Goal: Task Accomplishment & Management: Complete application form

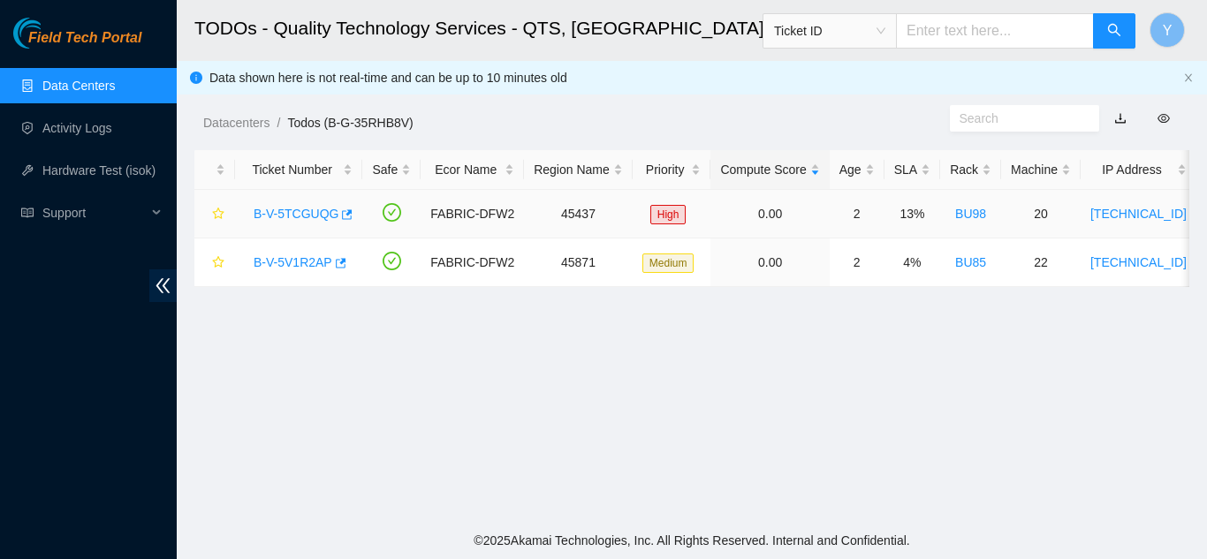
click at [293, 213] on link "B-V-5TCGUQG" at bounding box center [296, 214] width 85 height 14
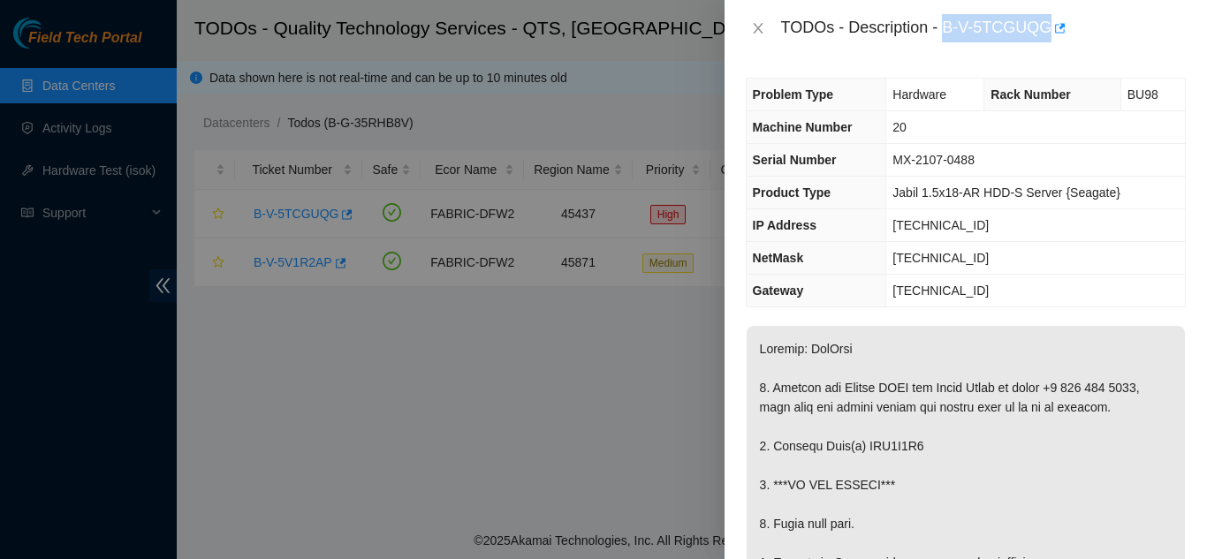
drag, startPoint x: 944, startPoint y: 27, endPoint x: 1045, endPoint y: 27, distance: 101.6
click at [1045, 27] on div "TODOs - Description - B-V-5TCGUQG" at bounding box center [983, 28] width 405 height 28
copy div "B-V-5TCGUQG"
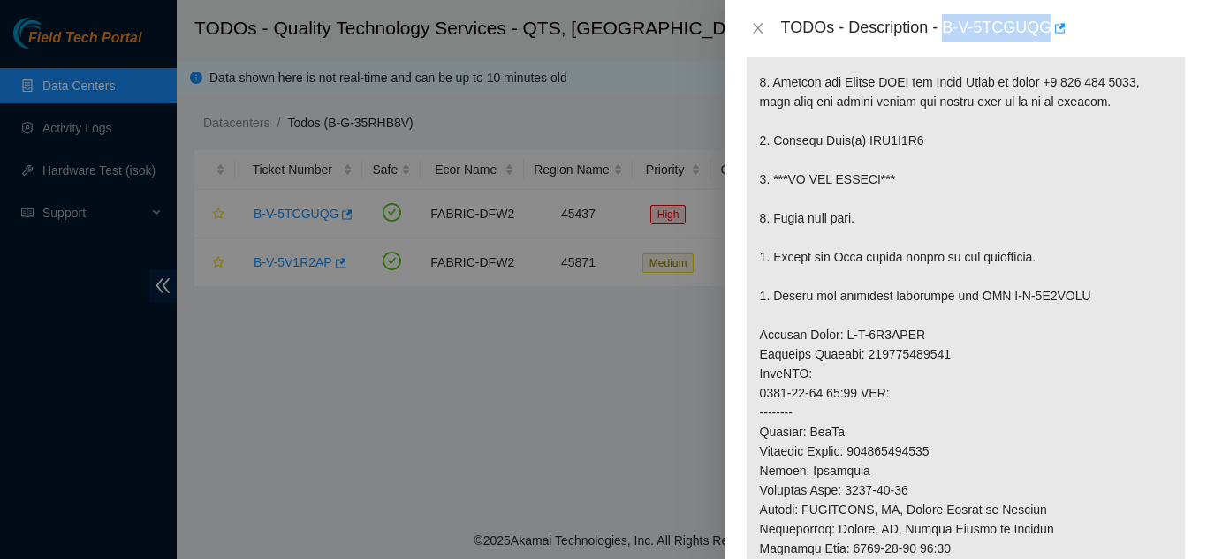
scroll to position [353, 0]
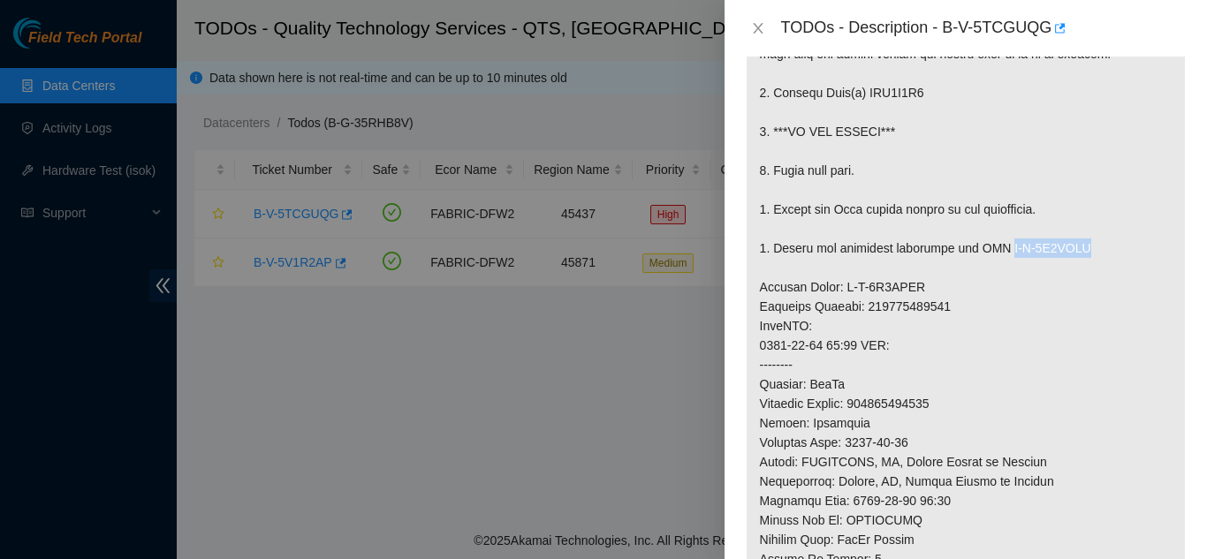
drag, startPoint x: 998, startPoint y: 268, endPoint x: 1077, endPoint y: 267, distance: 79.5
click at [1075, 267] on p at bounding box center [966, 375] width 438 height 804
copy p "B-V-5V4JUIO"
drag, startPoint x: 837, startPoint y: 307, endPoint x: 915, endPoint y: 302, distance: 78.8
click at [915, 302] on p at bounding box center [966, 375] width 438 height 804
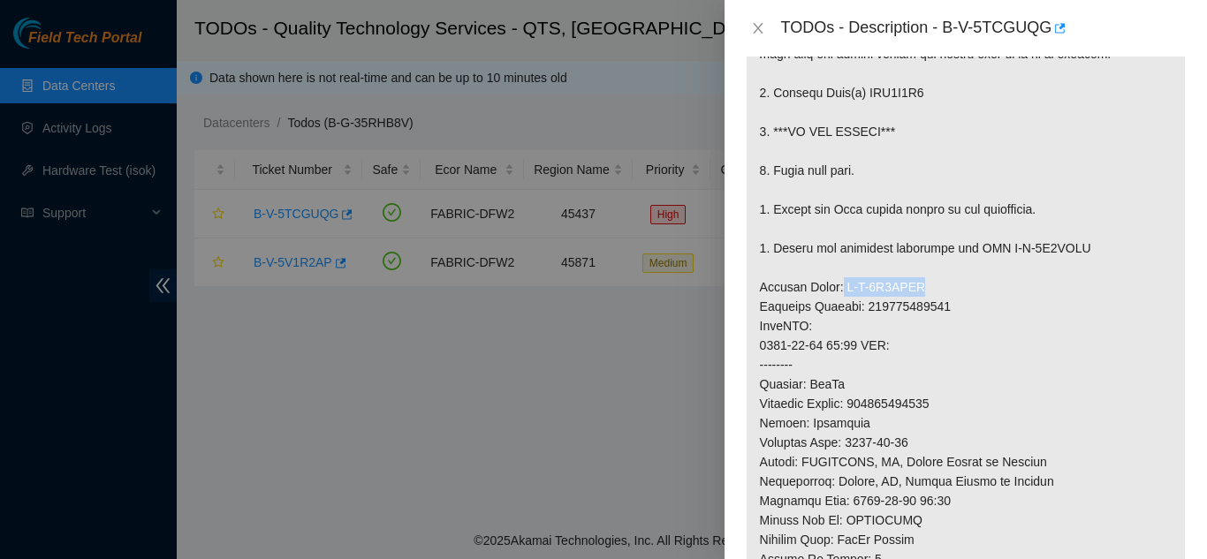
copy p "B-V-5V4JUIF"
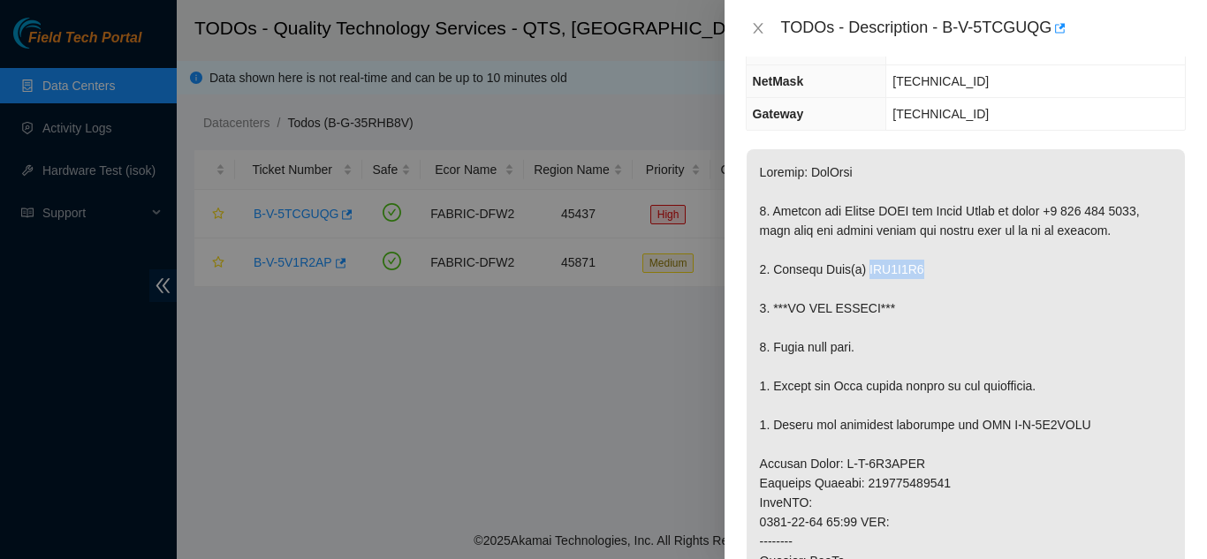
drag, startPoint x: 863, startPoint y: 289, endPoint x: 922, endPoint y: 295, distance: 59.5
click at [922, 295] on p at bounding box center [966, 551] width 438 height 804
copy p "WJG0R7N9"
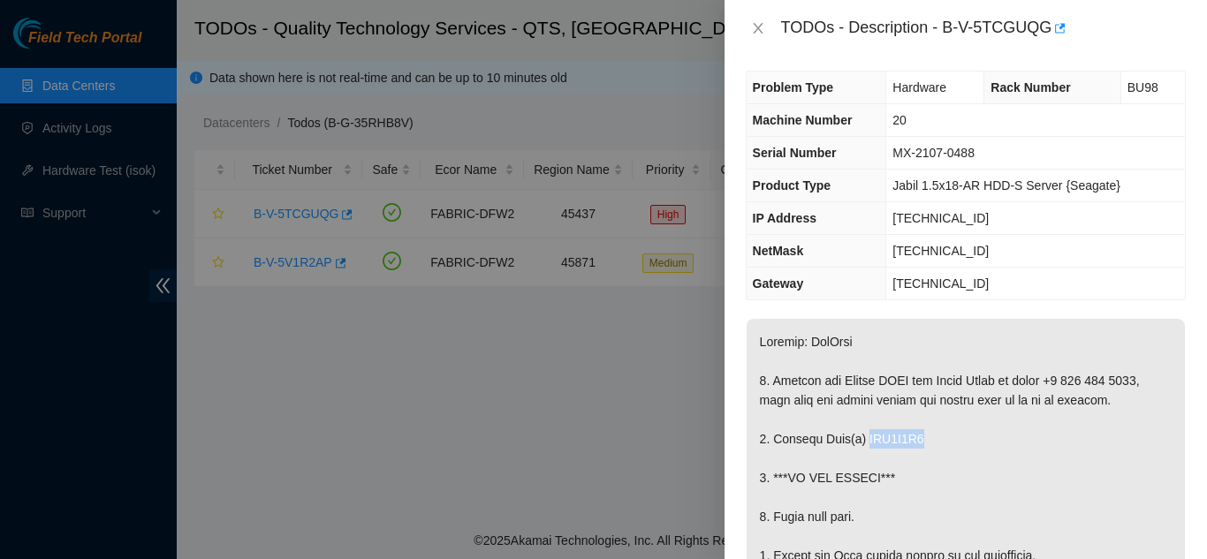
scroll to position [0, 0]
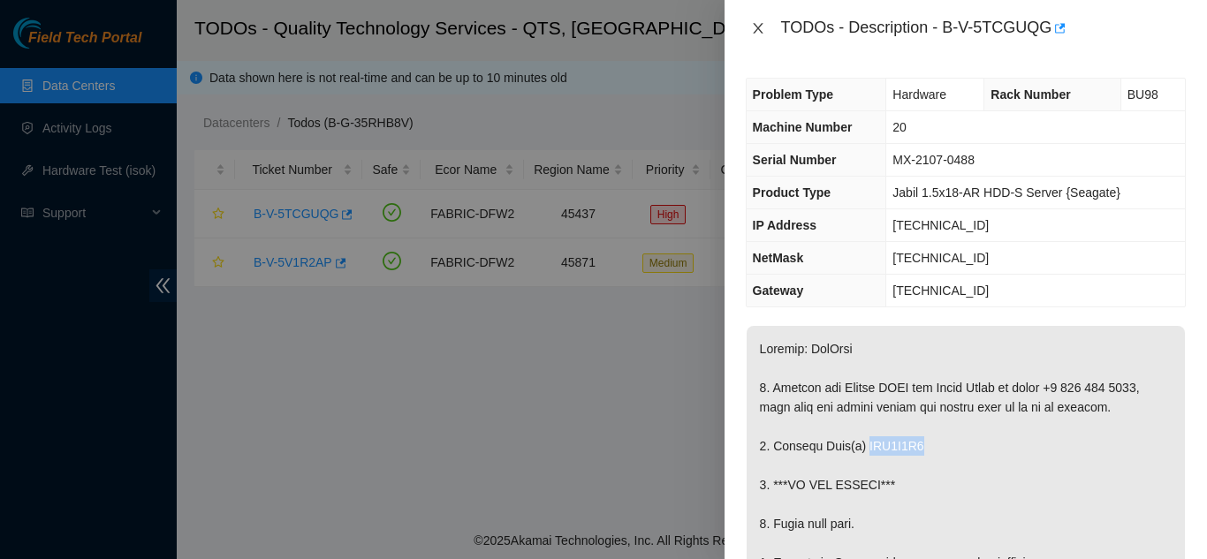
click at [754, 30] on icon "close" at bounding box center [758, 28] width 14 height 14
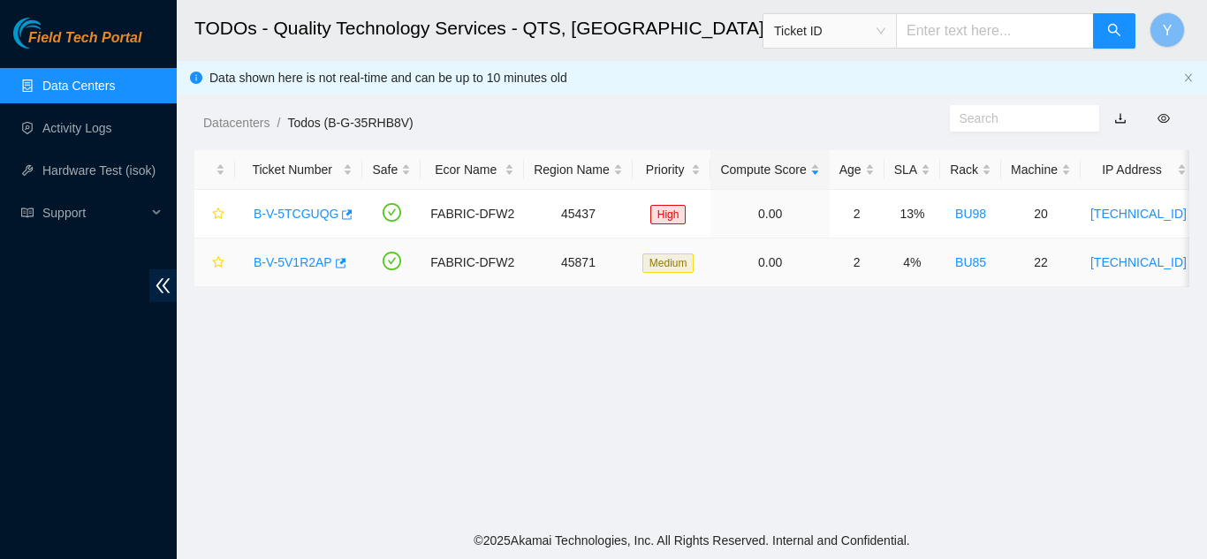
click at [287, 257] on link "B-V-5V1R2AP" at bounding box center [293, 262] width 79 height 14
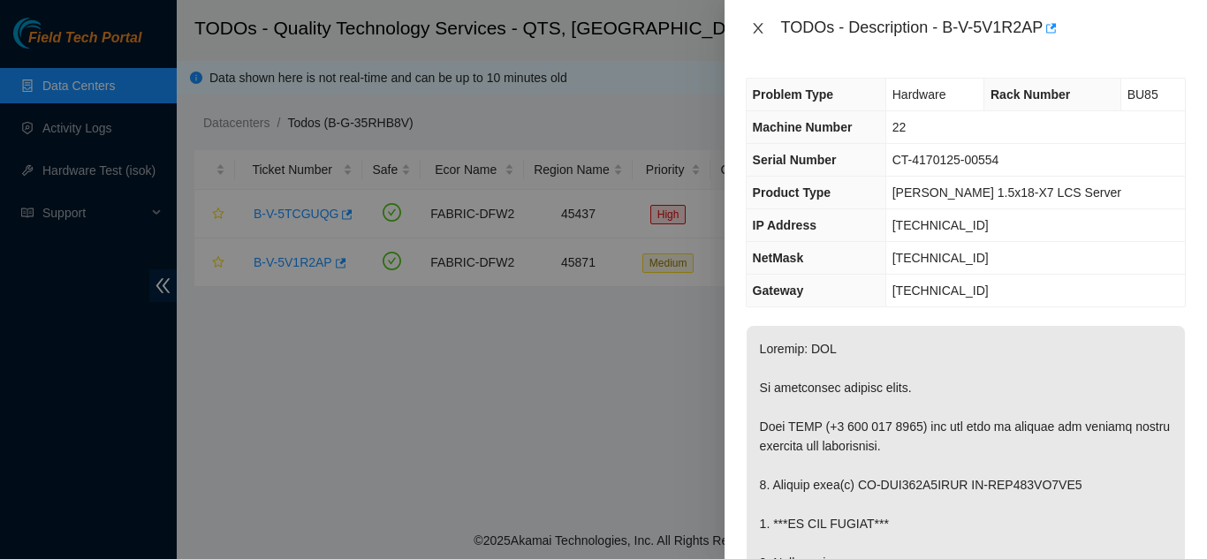
click at [758, 25] on icon "close" at bounding box center [758, 28] width 14 height 14
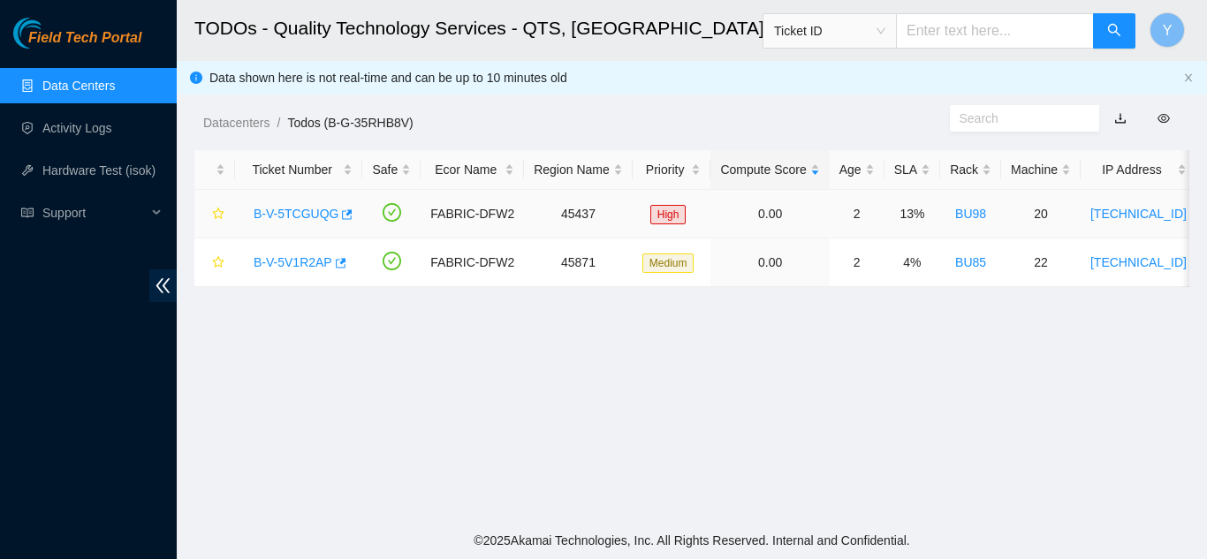
click at [302, 212] on link "B-V-5TCGUQG" at bounding box center [296, 214] width 85 height 14
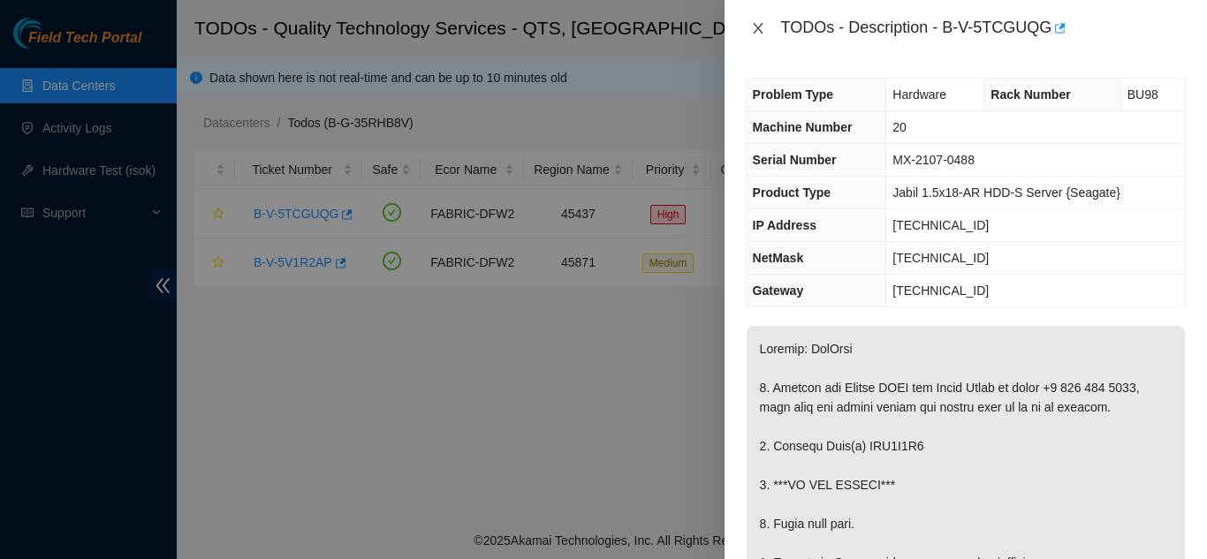
click at [756, 29] on icon "close" at bounding box center [758, 28] width 10 height 11
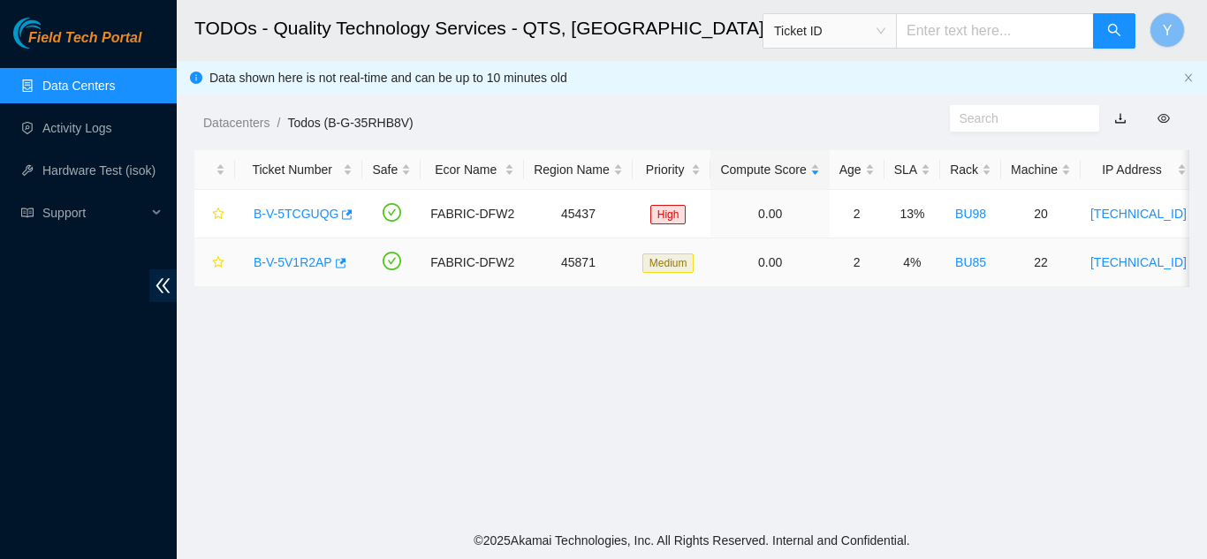
click at [273, 256] on link "B-V-5V1R2AP" at bounding box center [293, 262] width 79 height 14
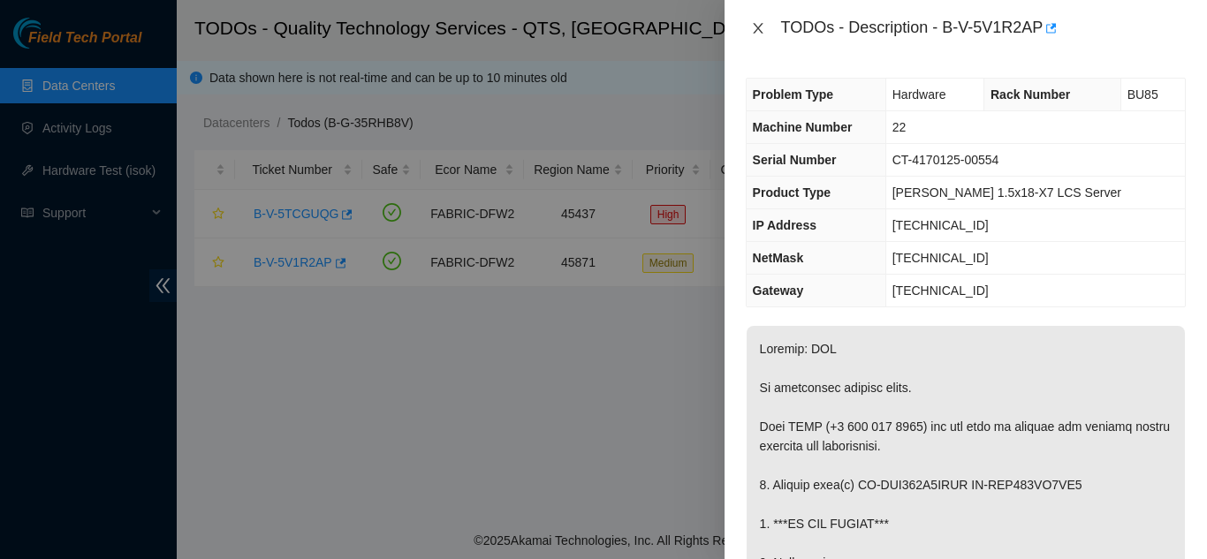
click at [751, 25] on icon "close" at bounding box center [758, 28] width 14 height 14
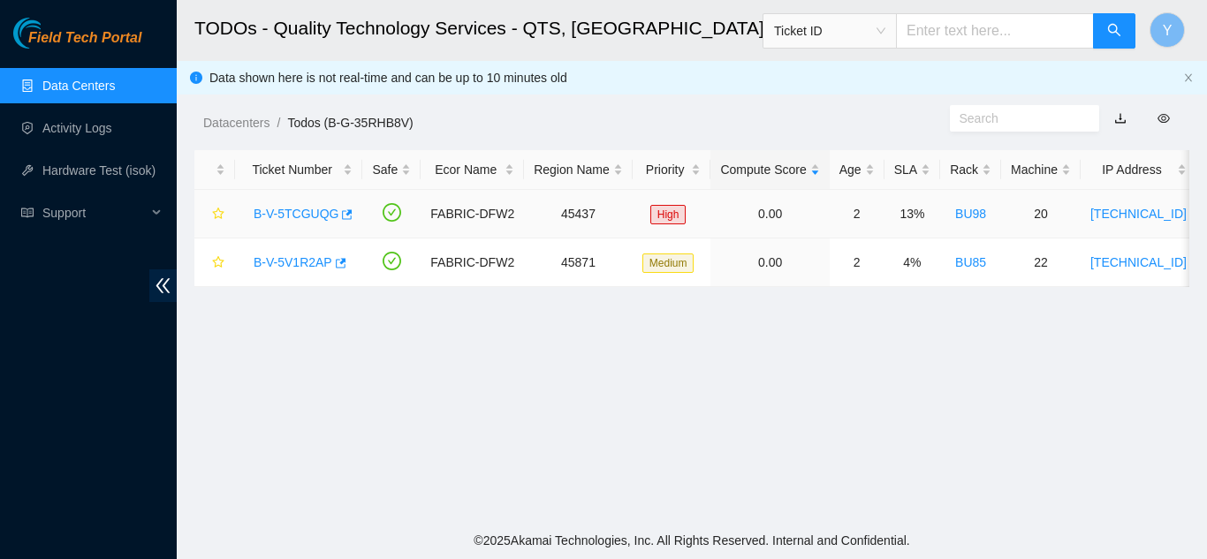
click at [302, 213] on link "B-V-5TCGUQG" at bounding box center [296, 214] width 85 height 14
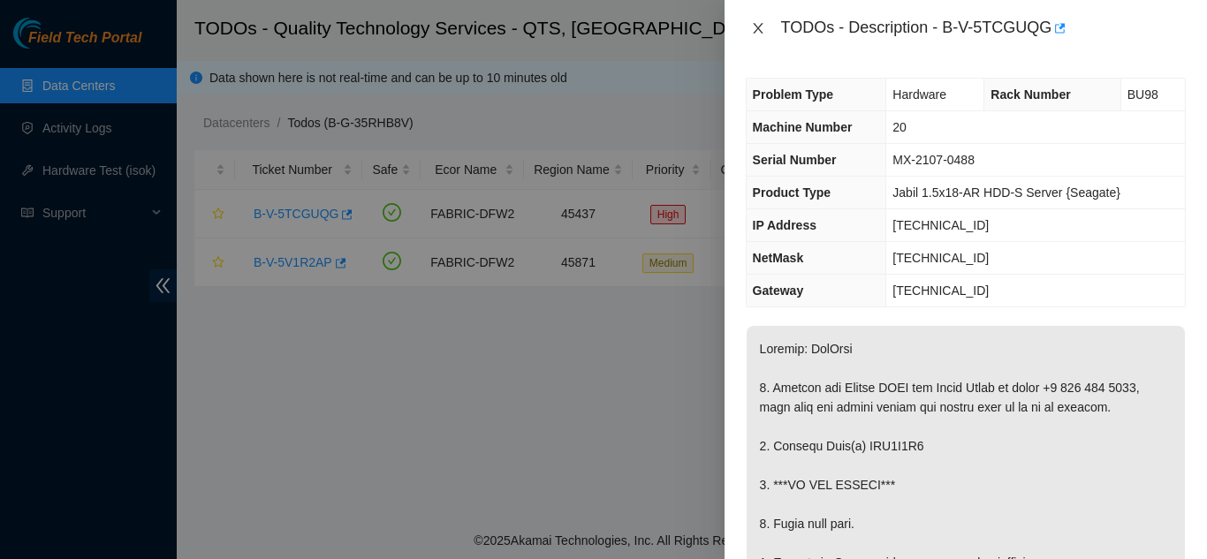
click at [755, 29] on icon "close" at bounding box center [758, 28] width 14 height 14
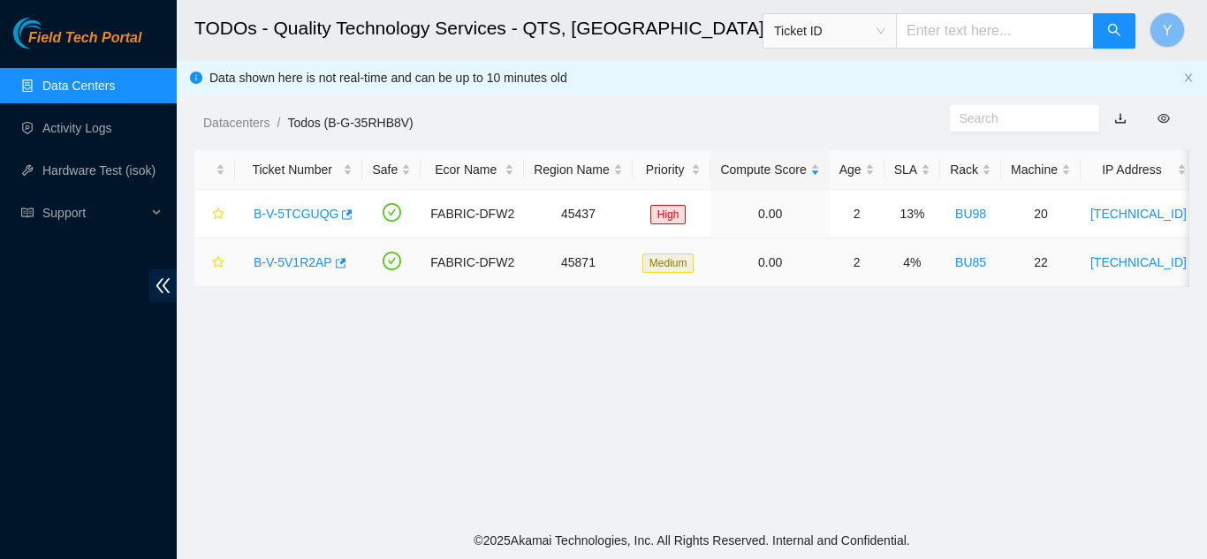
click at [296, 259] on link "B-V-5V1R2AP" at bounding box center [293, 262] width 79 height 14
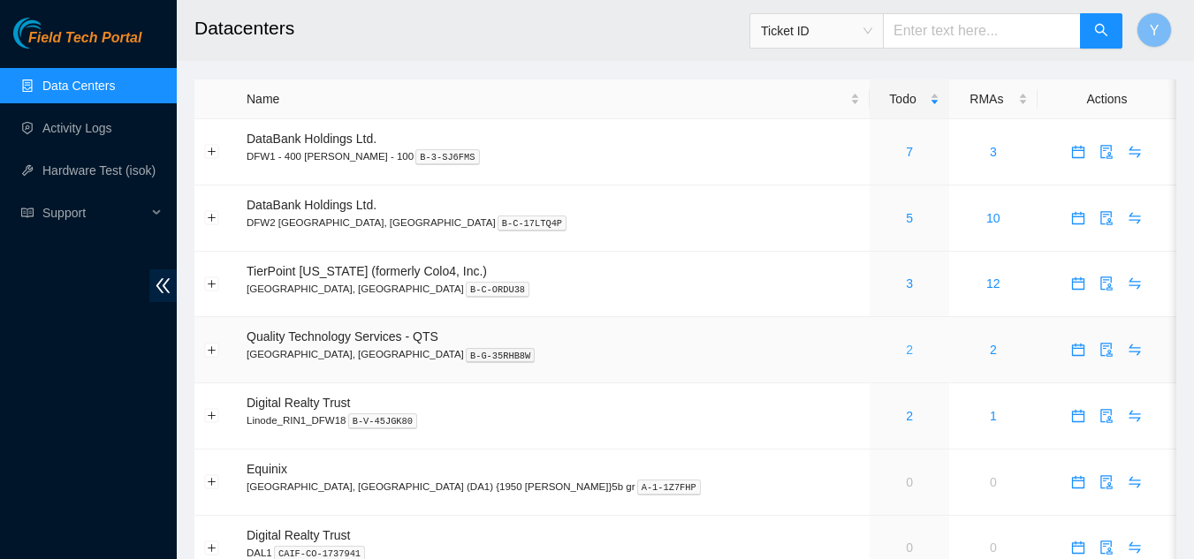
click at [906, 354] on link "2" at bounding box center [909, 350] width 7 height 14
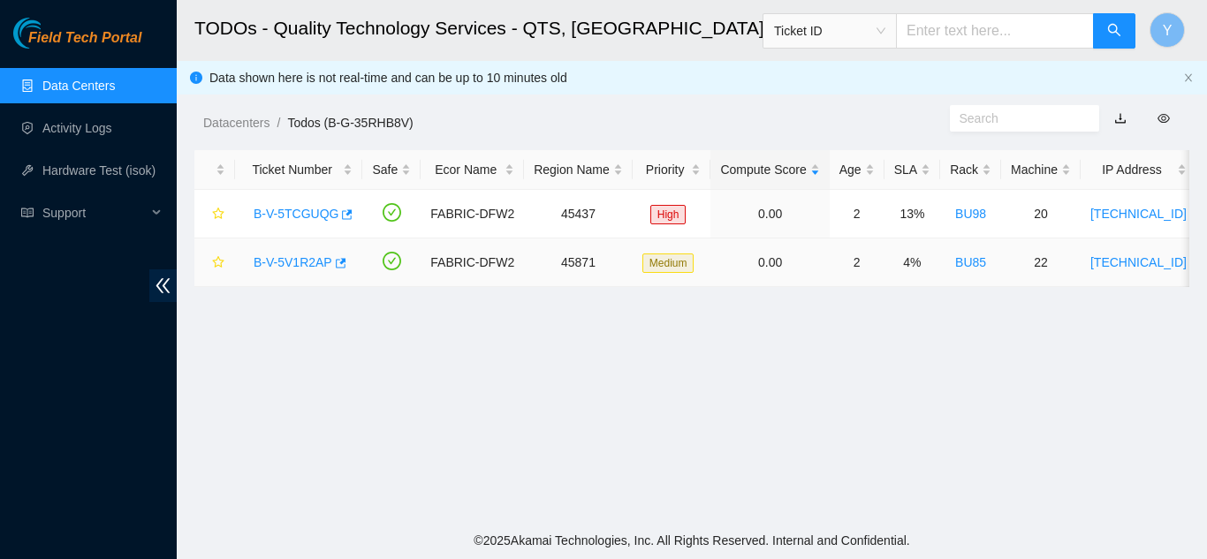
click at [285, 261] on link "B-V-5V1R2AP" at bounding box center [293, 262] width 79 height 14
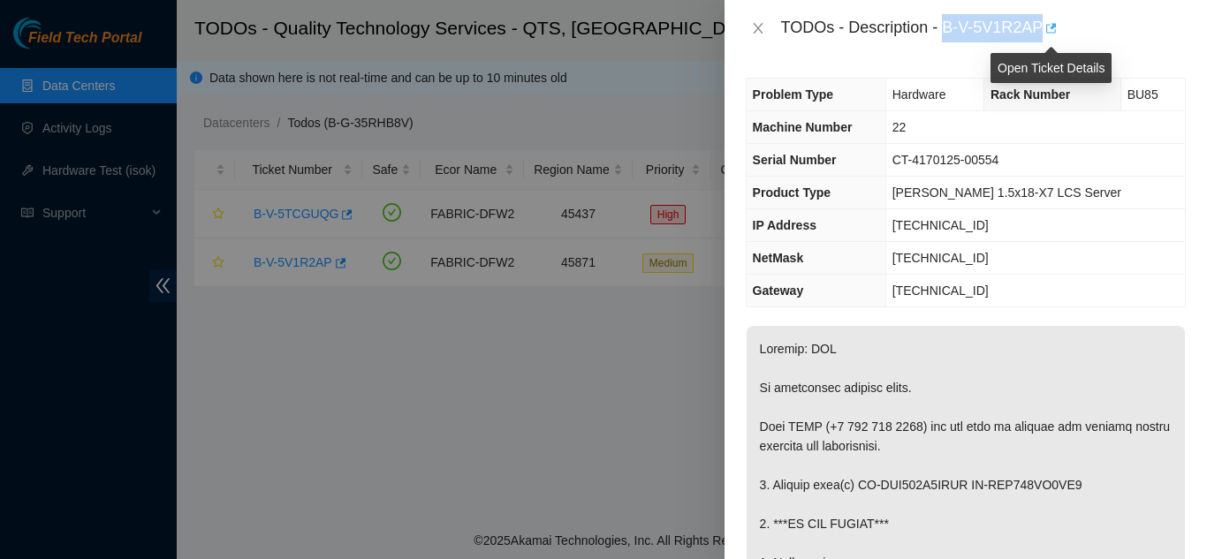
drag, startPoint x: 945, startPoint y: 28, endPoint x: 1043, endPoint y: 22, distance: 99.2
click at [1043, 22] on div "TODOs - Description - B-V-5V1R2AP" at bounding box center [983, 28] width 405 height 28
copy div "B-V-5V1R2AP"
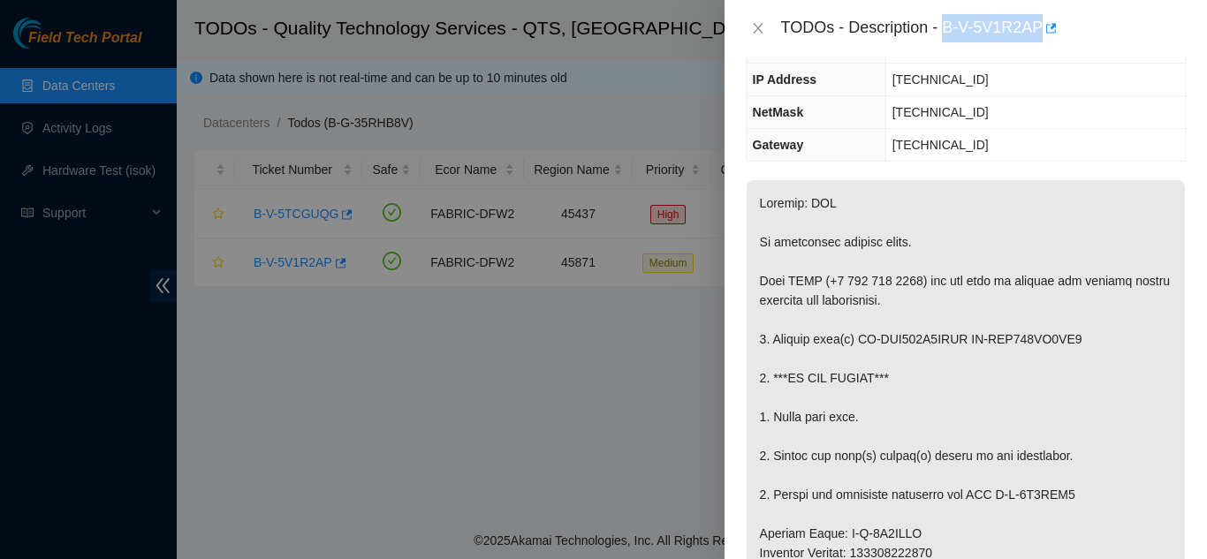
scroll to position [177, 0]
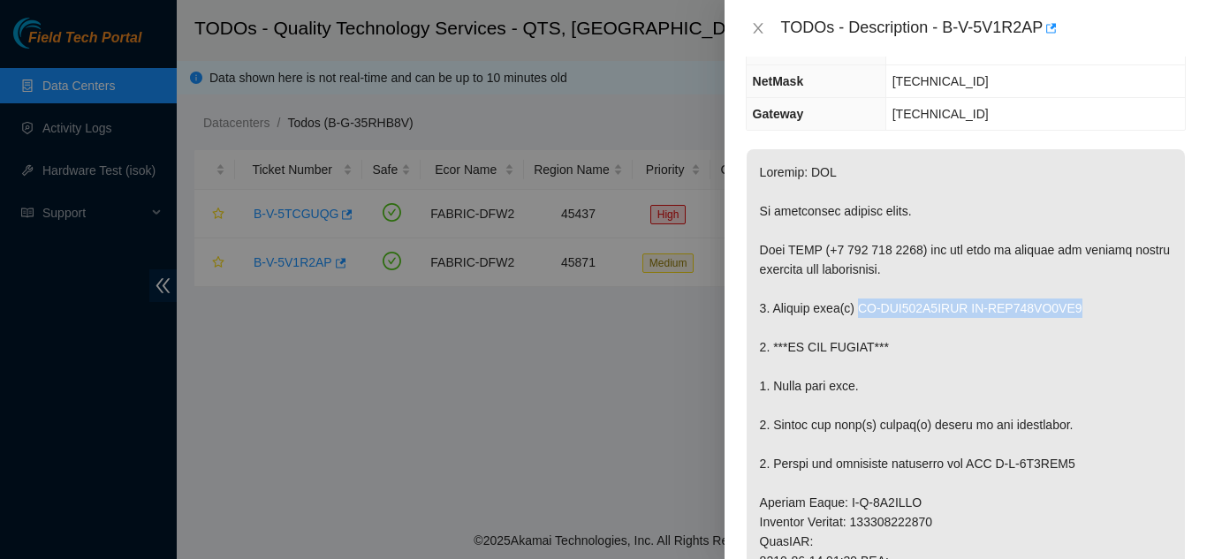
drag, startPoint x: 858, startPoint y: 307, endPoint x: 1097, endPoint y: 305, distance: 239.5
copy p "WD-WMC130F0RSRU WD-WCC137DF4EH6"
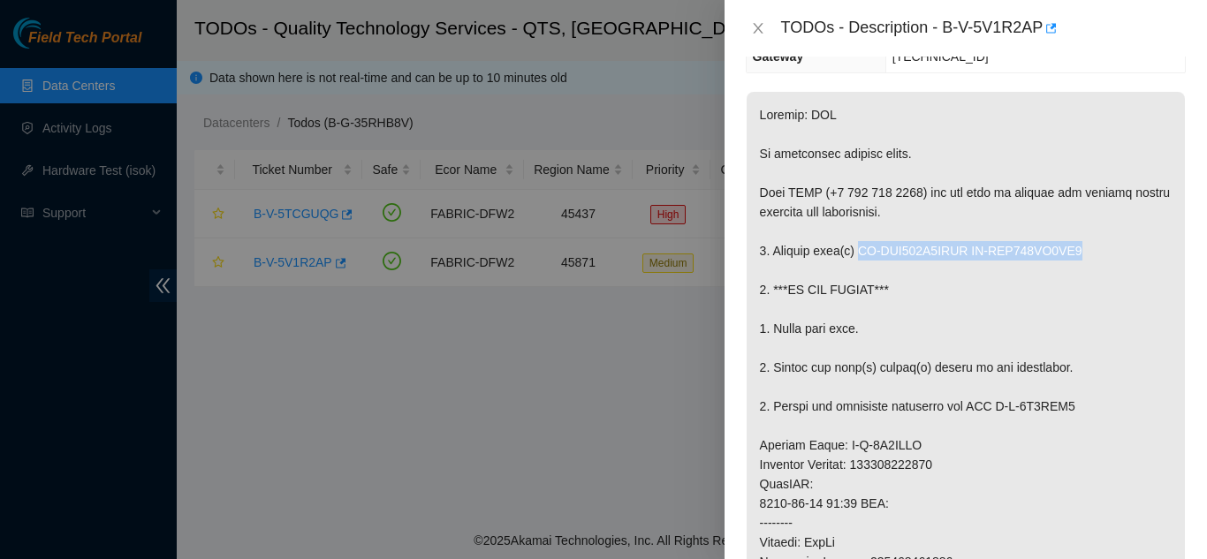
scroll to position [265, 0]
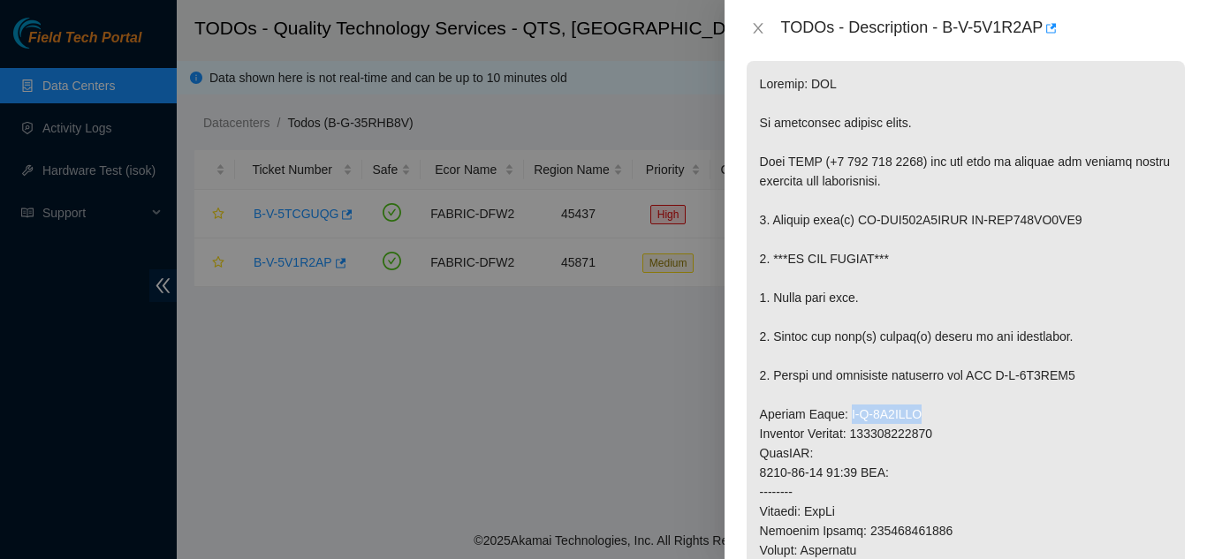
drag, startPoint x: 839, startPoint y: 413, endPoint x: 909, endPoint y: 409, distance: 69.9
click at [909, 409] on p at bounding box center [966, 482] width 438 height 843
copy p "B-V-5V9PILY"
drag, startPoint x: 997, startPoint y: 377, endPoint x: 1074, endPoint y: 383, distance: 77.9
click at [1074, 383] on p at bounding box center [966, 482] width 438 height 843
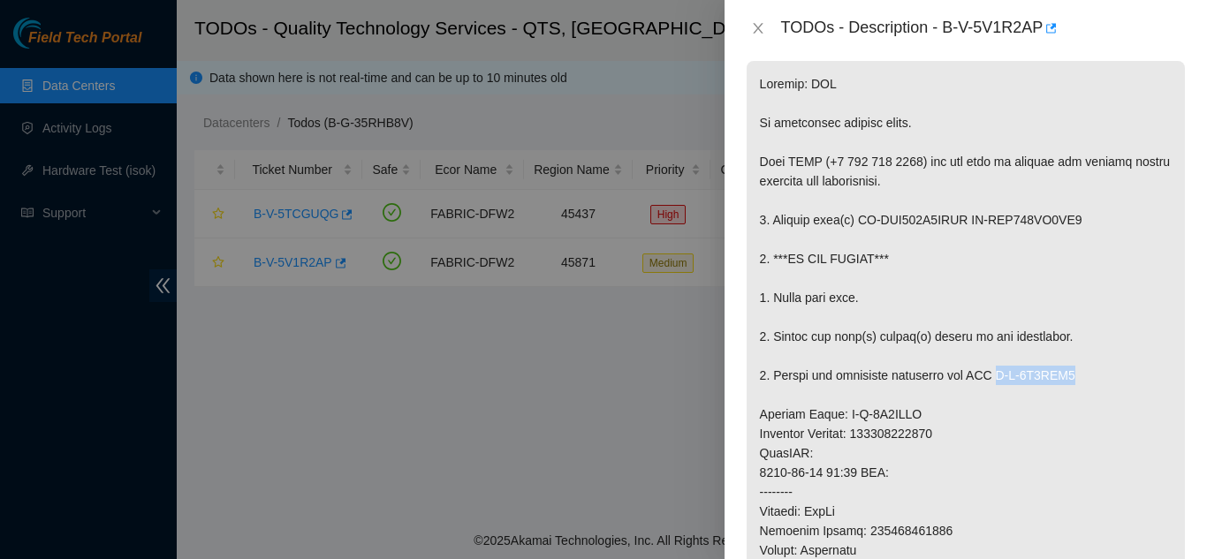
copy p "B-V-5V9PIM7"
click at [953, 282] on p at bounding box center [966, 482] width 438 height 843
click at [752, 23] on icon "close" at bounding box center [758, 28] width 14 height 14
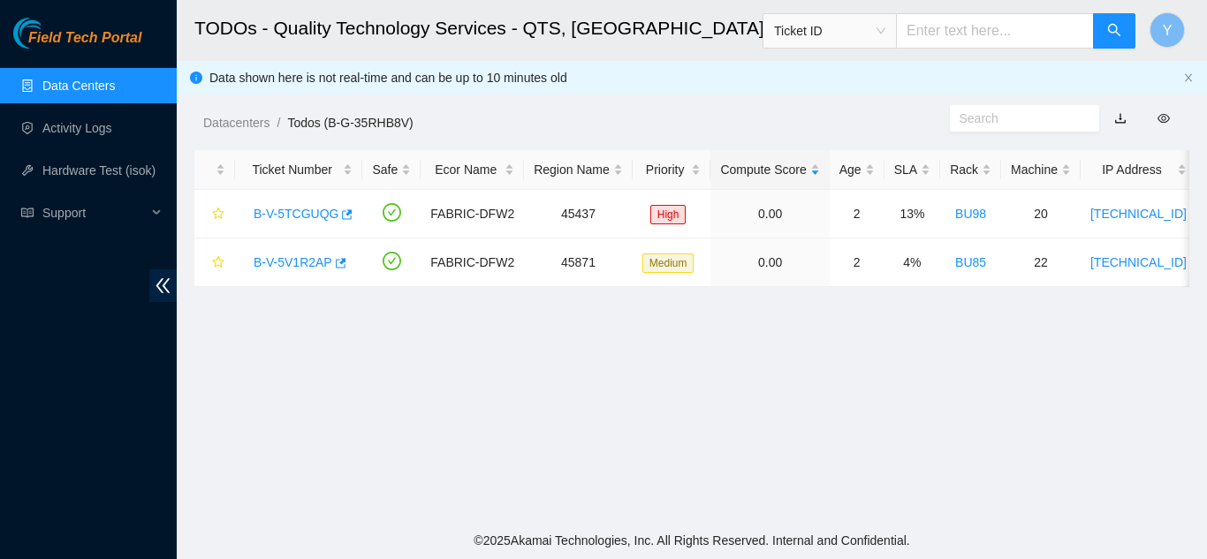
scroll to position [323, 0]
click at [304, 214] on link "B-V-5TCGUQG" at bounding box center [296, 214] width 85 height 14
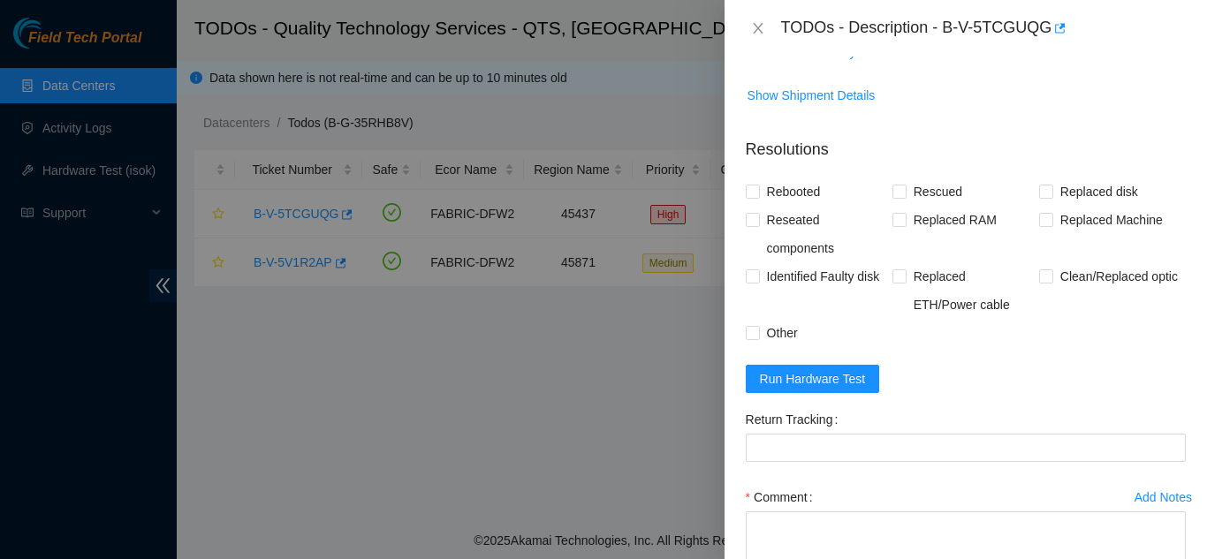
scroll to position [1237, 0]
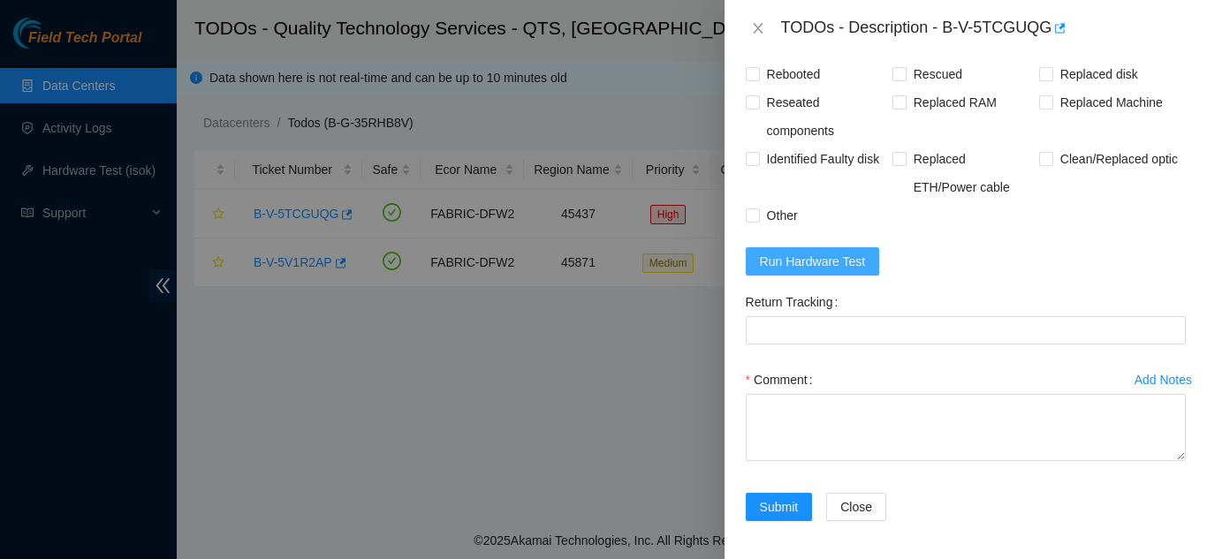
click at [815, 271] on span "Run Hardware Test" at bounding box center [813, 261] width 106 height 19
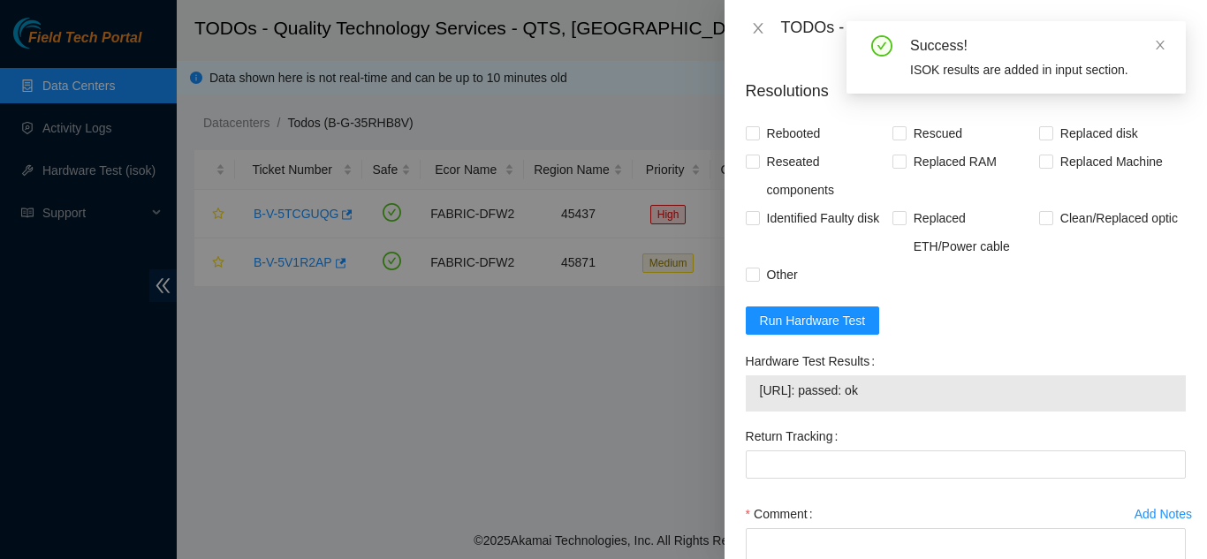
scroll to position [1149, 0]
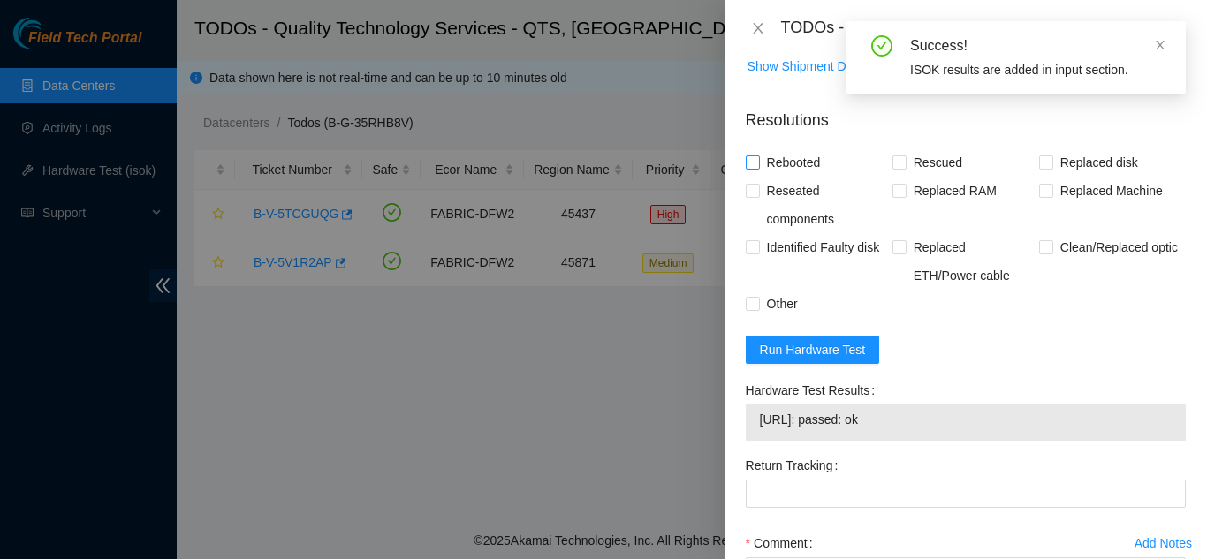
click at [752, 168] on input "Rebooted" at bounding box center [752, 162] width 12 height 12
checkbox input "true"
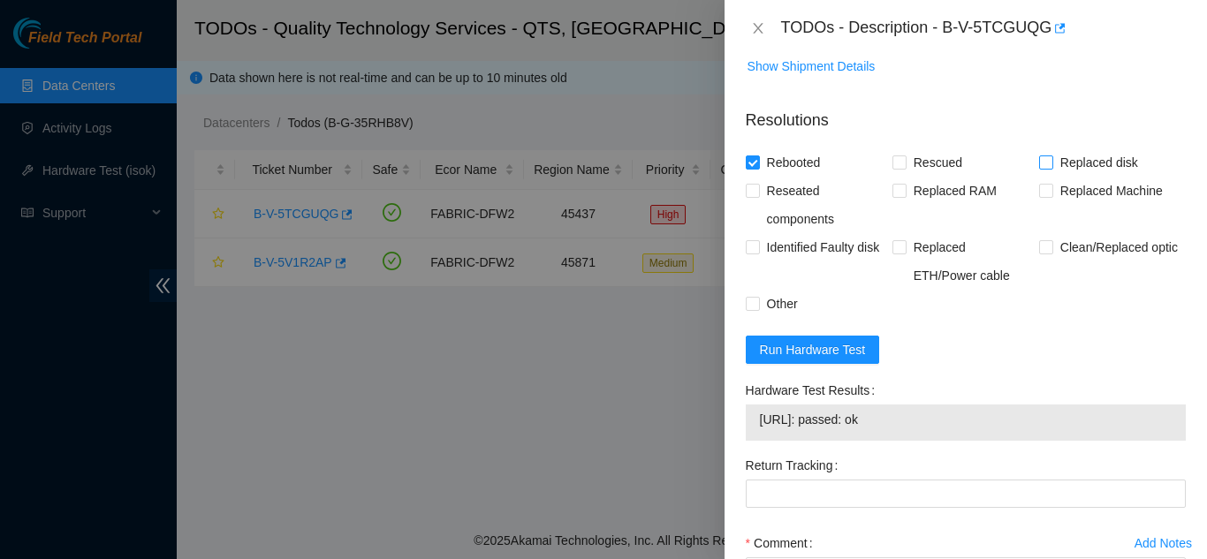
click at [1041, 168] on input "Replaced disk" at bounding box center [1045, 162] width 12 height 12
checkbox input "true"
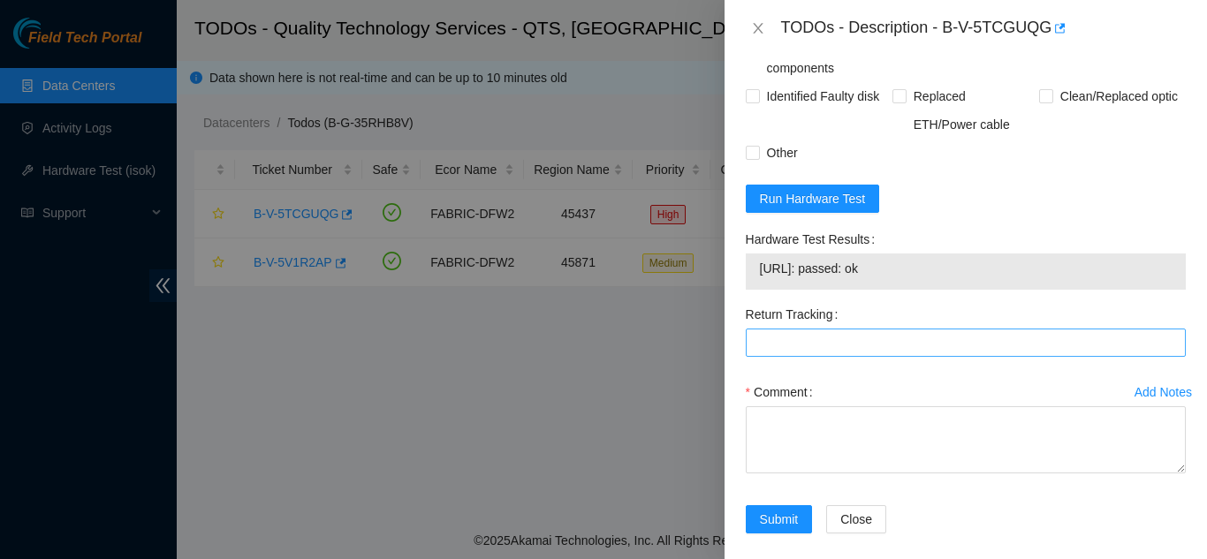
scroll to position [1325, 0]
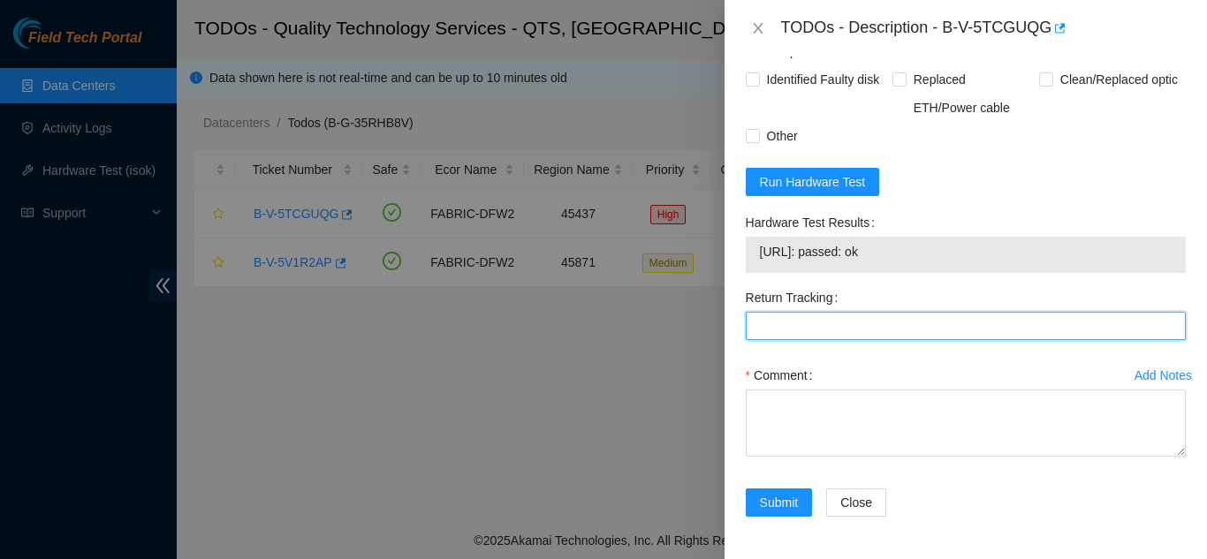
click at [806, 337] on Tracking "Return Tracking" at bounding box center [966, 326] width 440 height 28
type Tracking "463470051493"
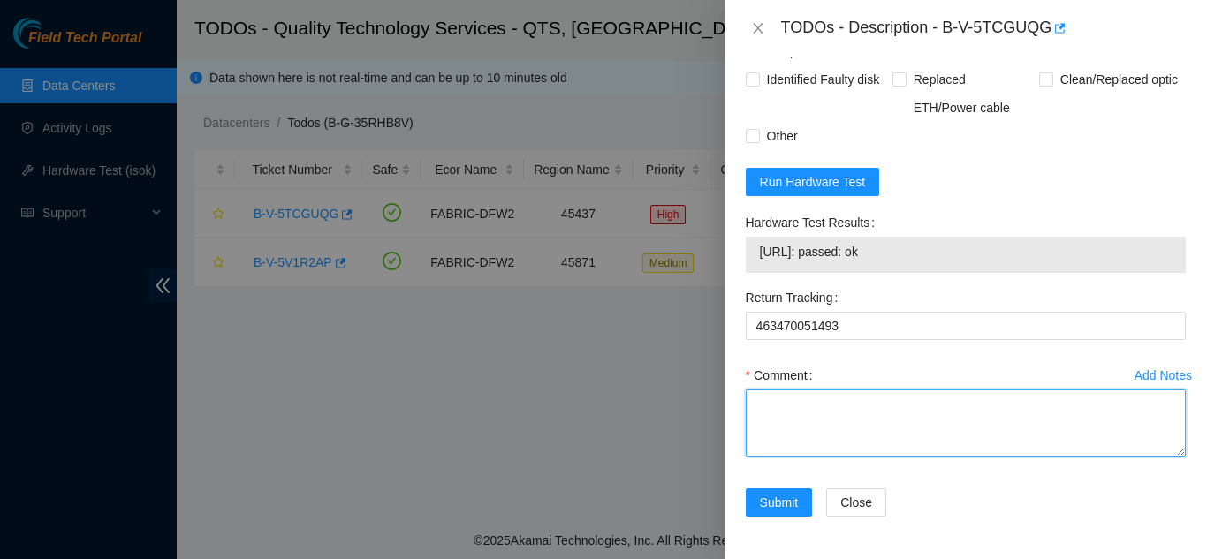
click at [833, 435] on textarea "Comment" at bounding box center [966, 423] width 440 height 67
paste textarea "Shut down machine properly, located faulty disk and replaced with new disk (S/N…"
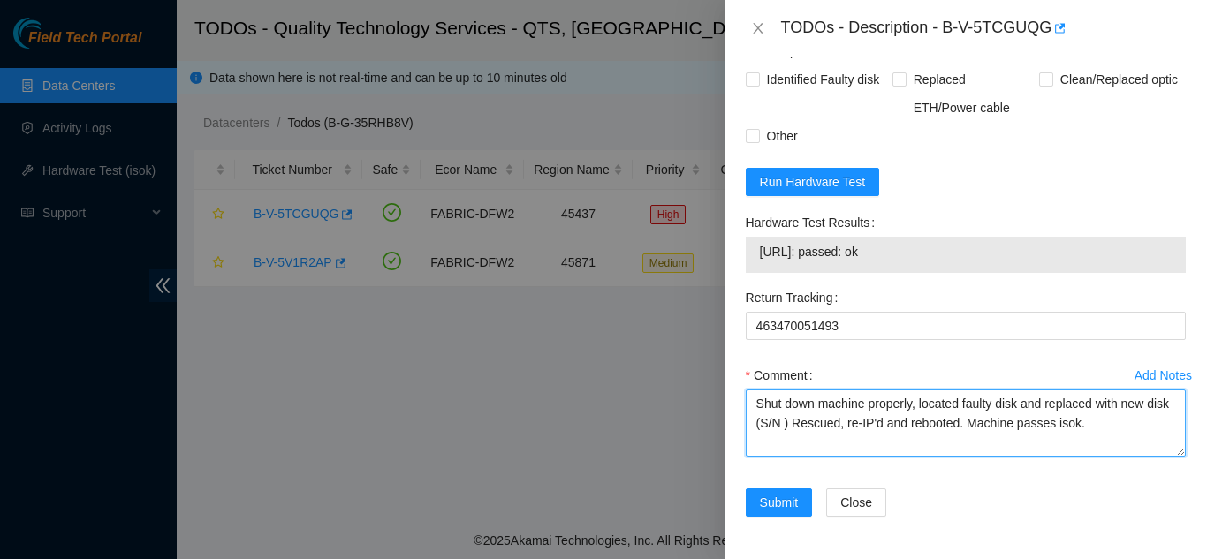
click at [808, 434] on textarea "Shut down machine properly, located faulty disk and replaced with new disk (S/N…" at bounding box center [966, 423] width 440 height 67
paste textarea "201SKA2MFJKA"
click at [966, 432] on textarea "Shut down machine properly, located faulty disk and replaced with new disk (201…" at bounding box center [966, 423] width 440 height 67
type textarea "Shut down machine properly, located faulty disk and replaced with new disk (201…"
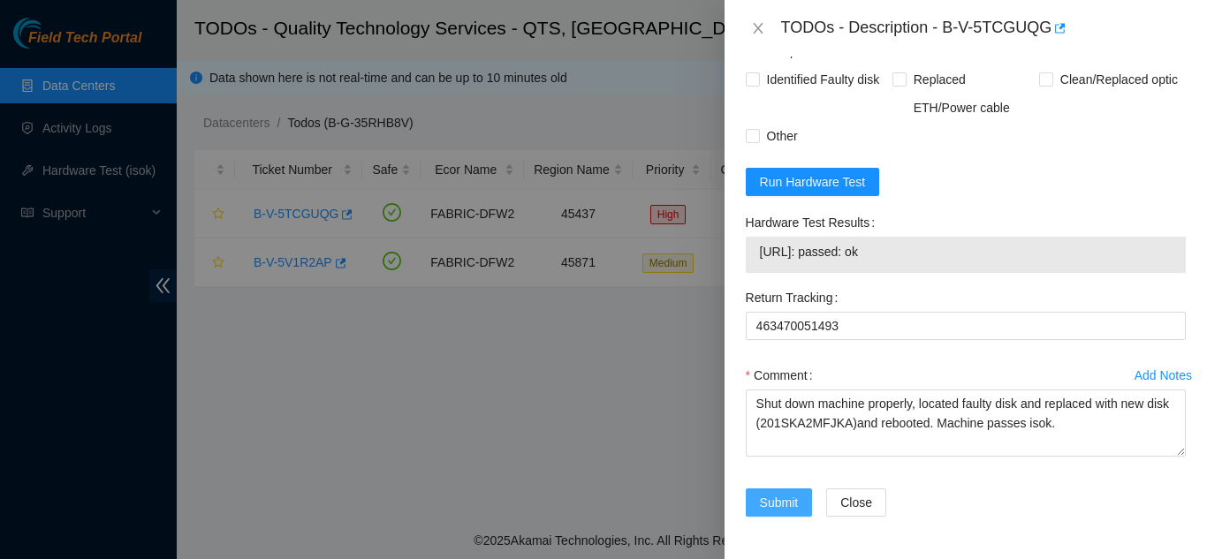
click at [779, 512] on span "Submit" at bounding box center [779, 502] width 39 height 19
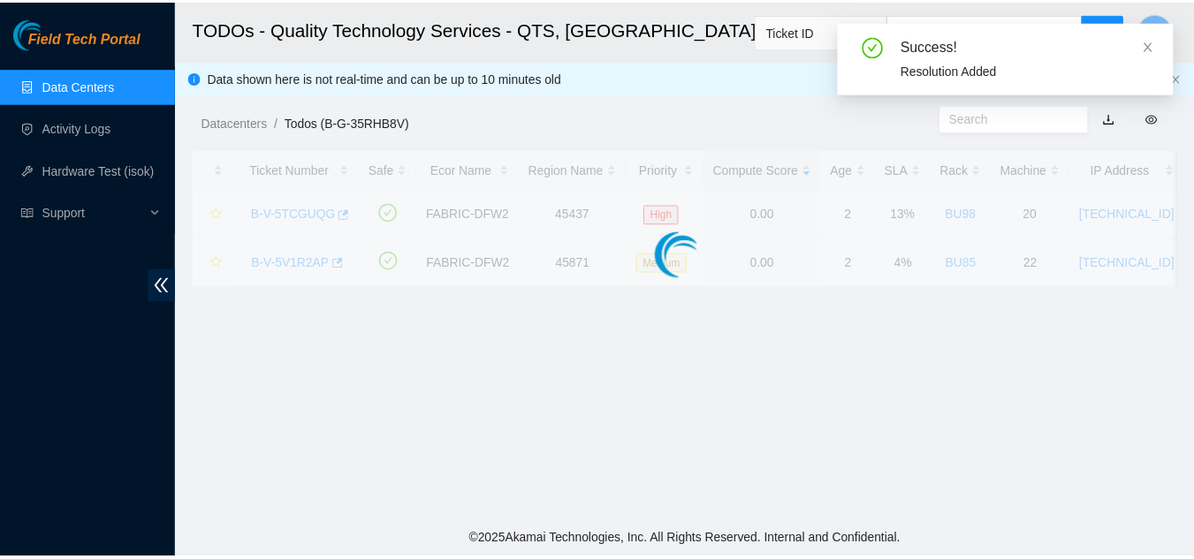
scroll to position [531, 0]
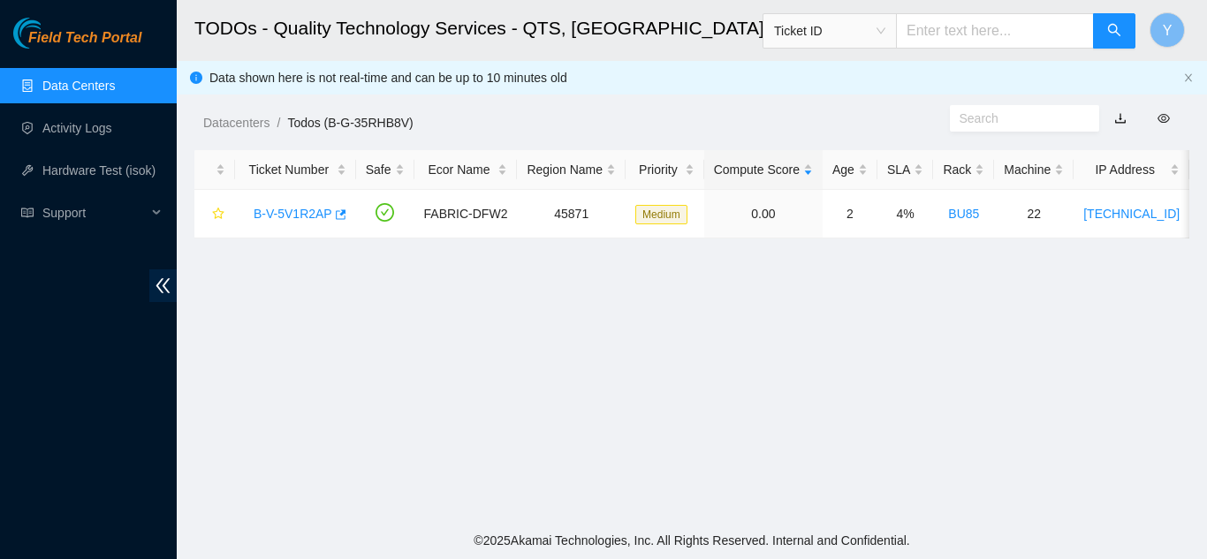
click at [85, 87] on link "Data Centers" at bounding box center [78, 86] width 72 height 14
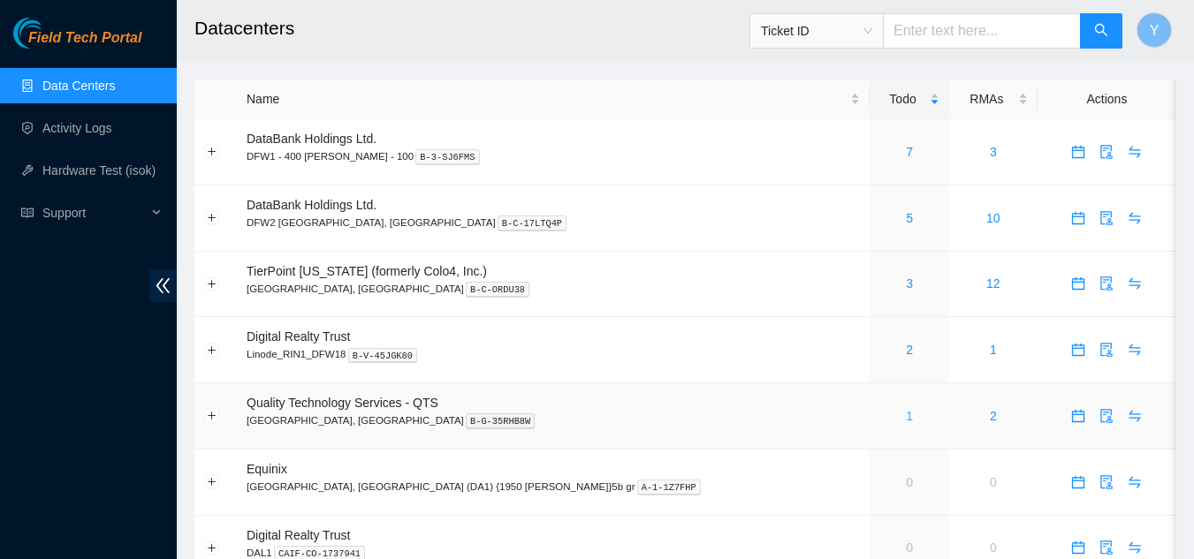
click at [906, 421] on link "1" at bounding box center [909, 416] width 7 height 14
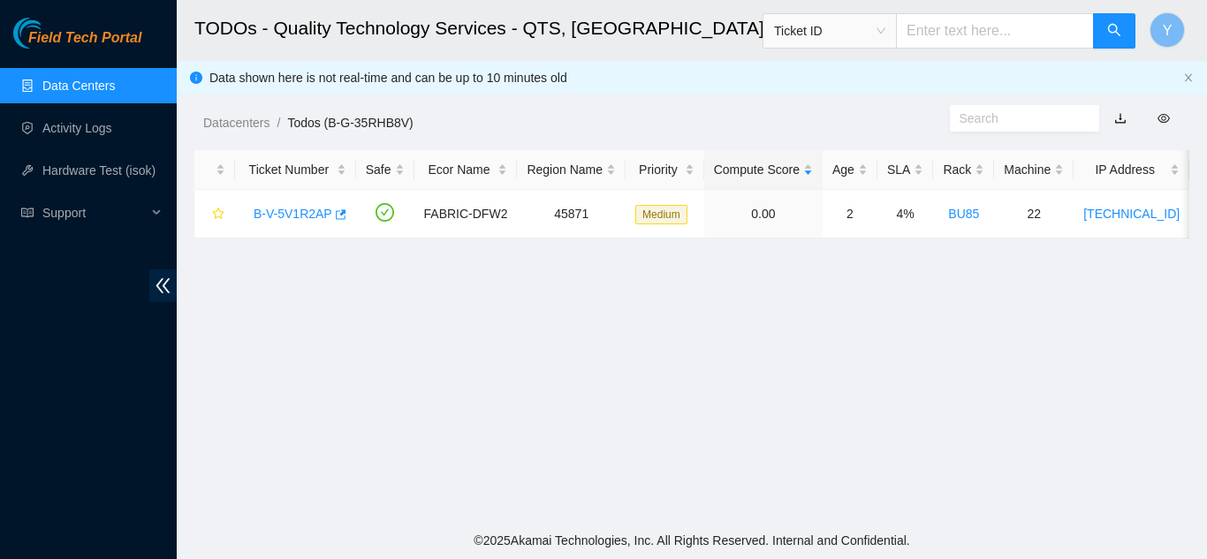
click at [72, 84] on link "Data Centers" at bounding box center [78, 86] width 72 height 14
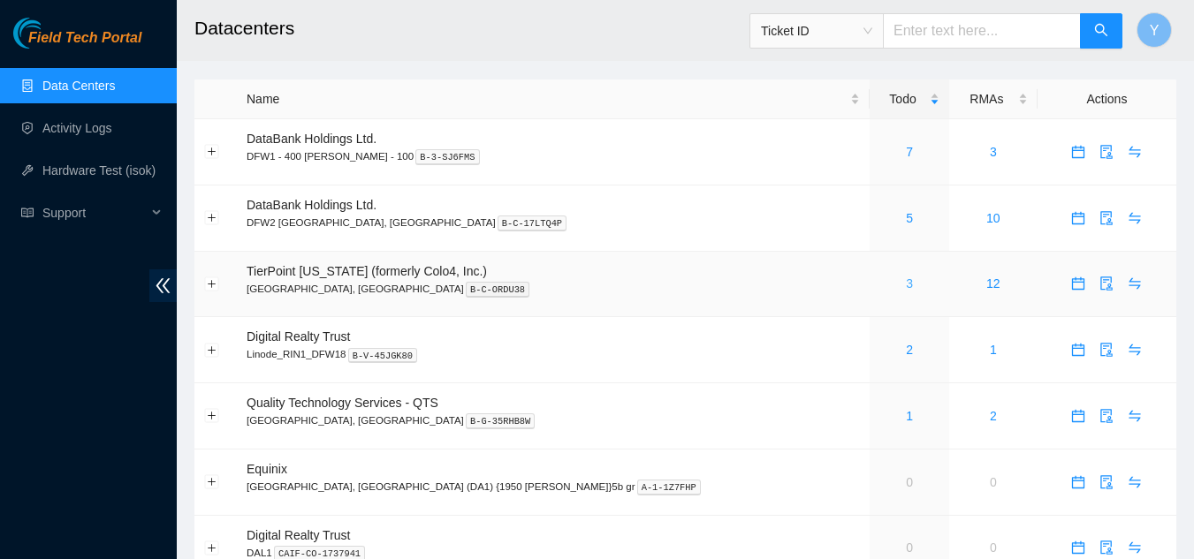
click at [906, 283] on link "3" at bounding box center [909, 284] width 7 height 14
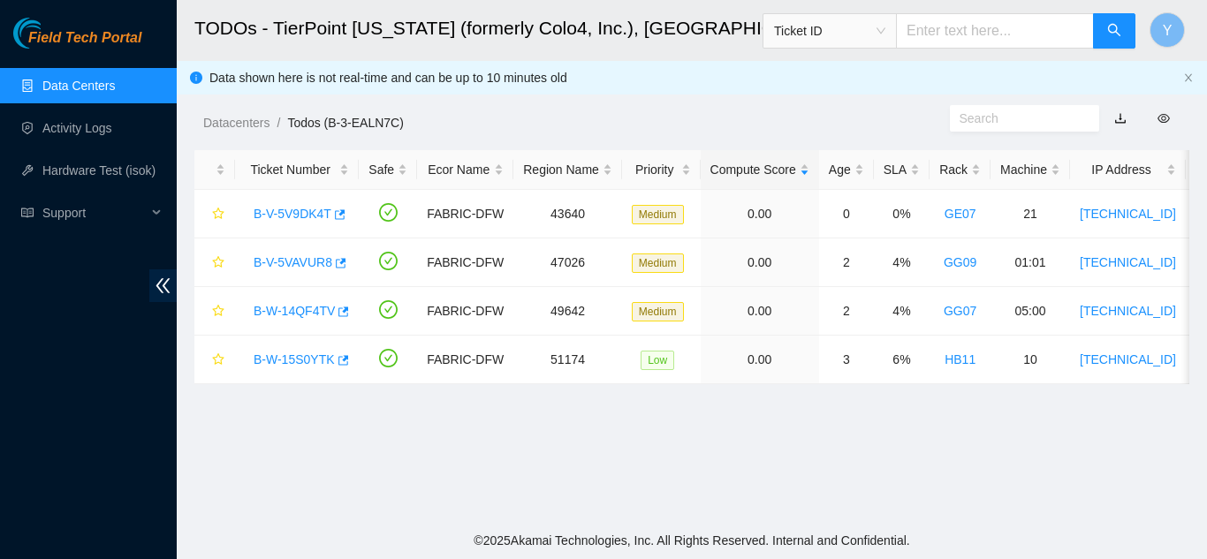
click at [92, 85] on link "Data Centers" at bounding box center [78, 86] width 72 height 14
